Goal: Information Seeking & Learning: Check status

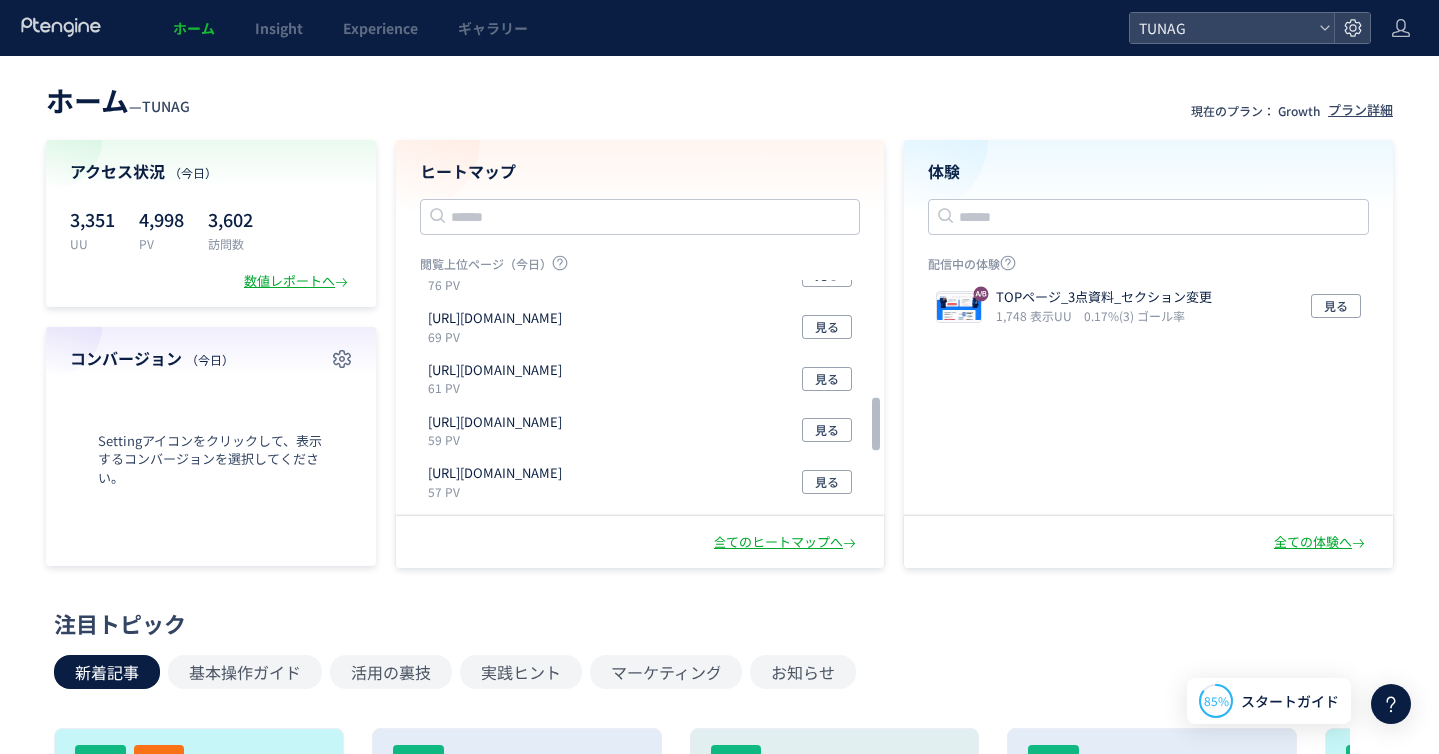
scroll to position [800, 0]
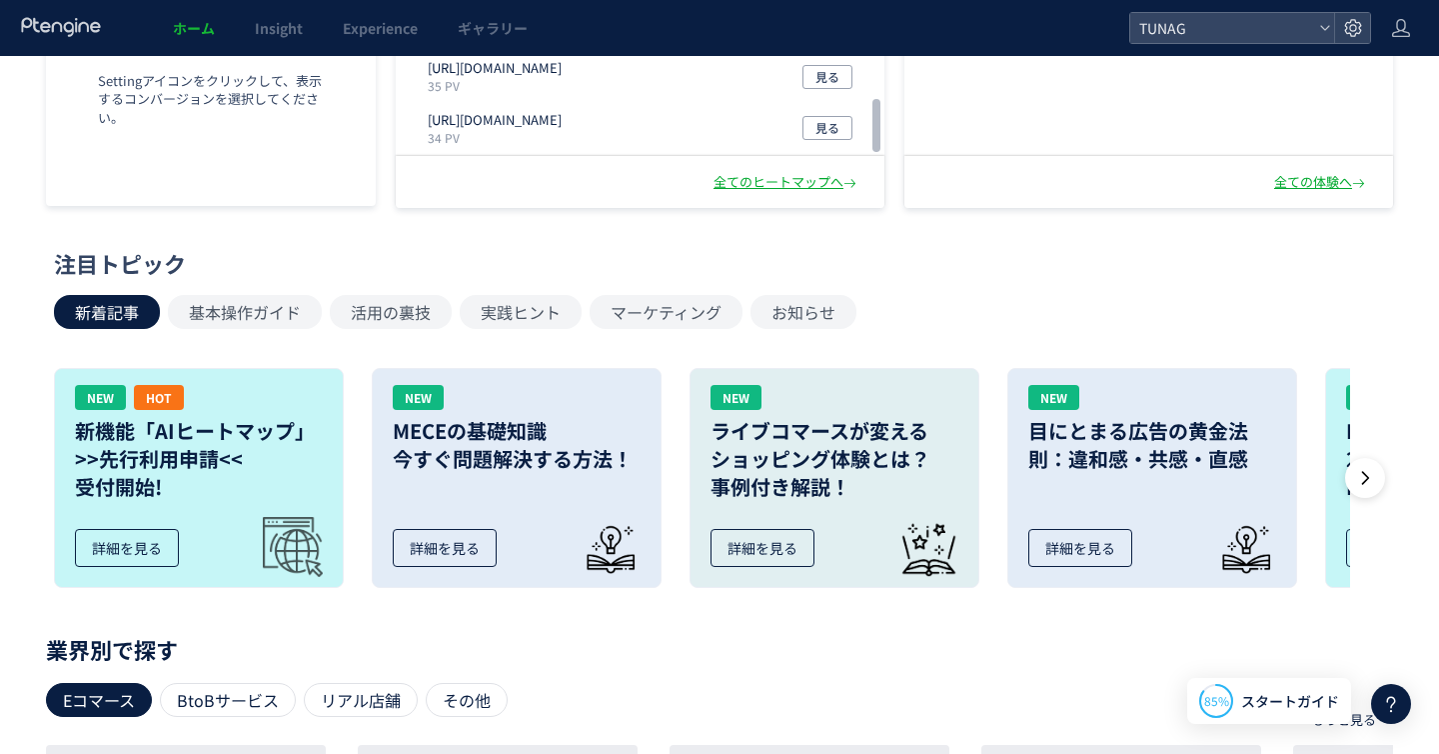
scroll to position [0, 0]
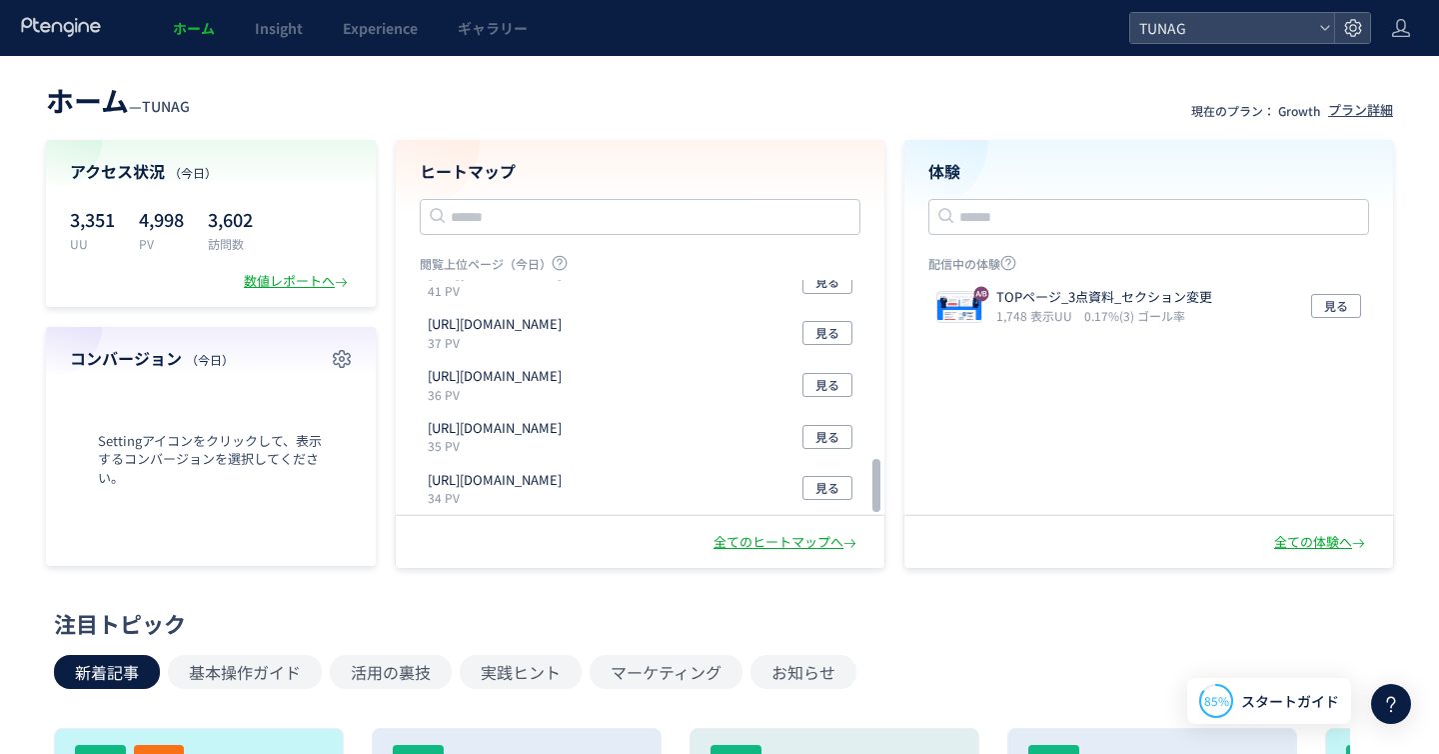
click at [75, 36] on icon at bounding box center [61, 27] width 83 height 20
click at [81, 29] on icon at bounding box center [61, 27] width 83 height 20
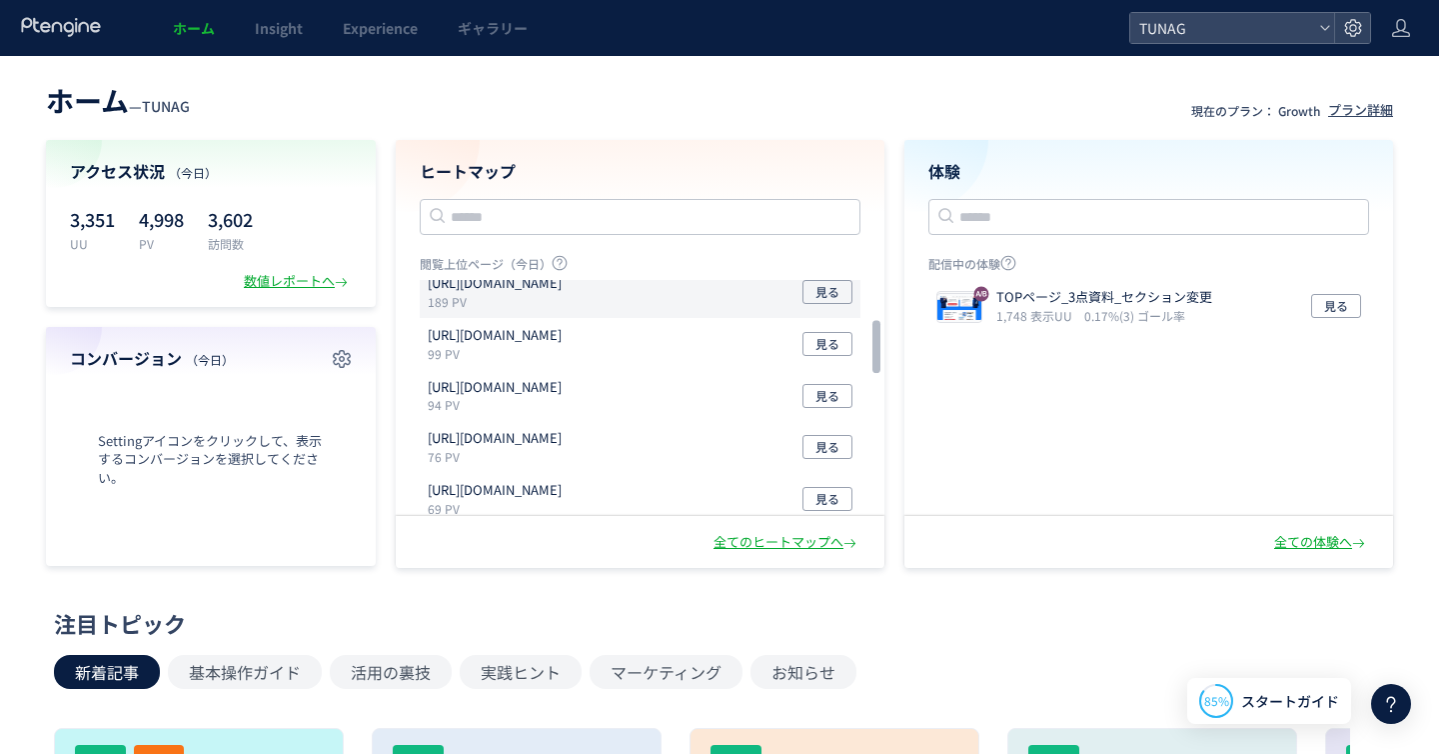
click at [513, 293] on p "189 PV" at bounding box center [499, 301] width 142 height 17
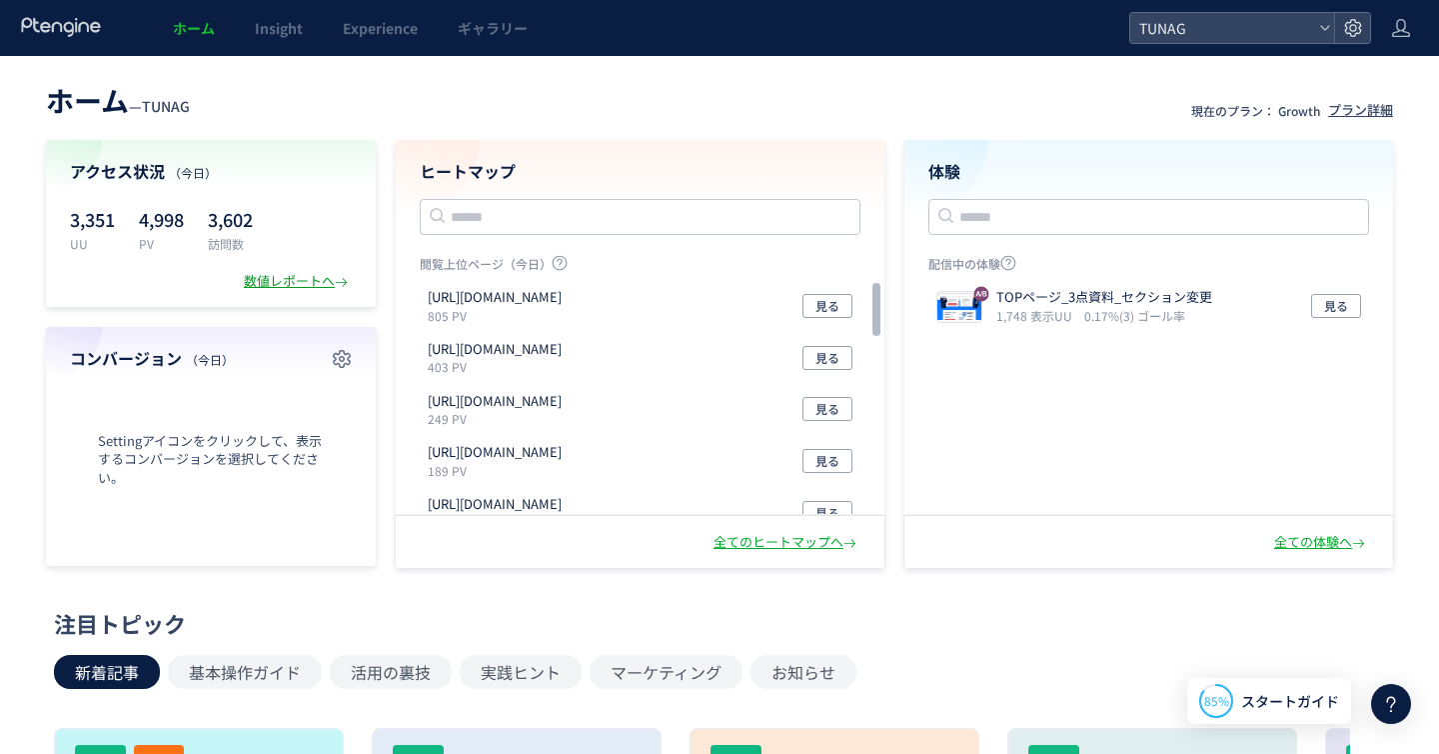
click at [255, 281] on div "数値レポートへ" at bounding box center [298, 281] width 108 height 19
